Goal: Use online tool/utility

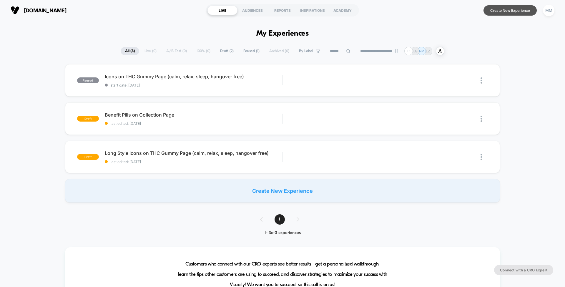
click at [503, 9] on button "Create New Experience" at bounding box center [509, 10] width 53 height 10
